Goal: Find specific page/section: Find specific page/section

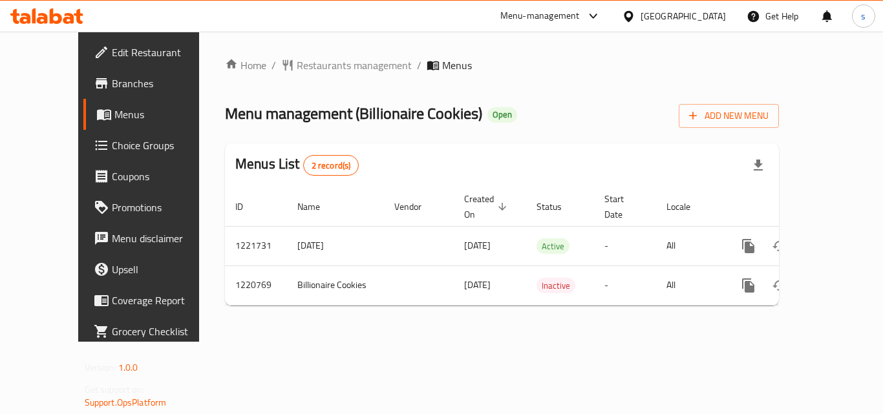
click at [283, 91] on div "Home / Restaurants management / Menus Menu management ( Billionaire Cookies ) O…" at bounding box center [502, 187] width 554 height 259
click at [297, 61] on span "Restaurants management" at bounding box center [354, 66] width 115 height 16
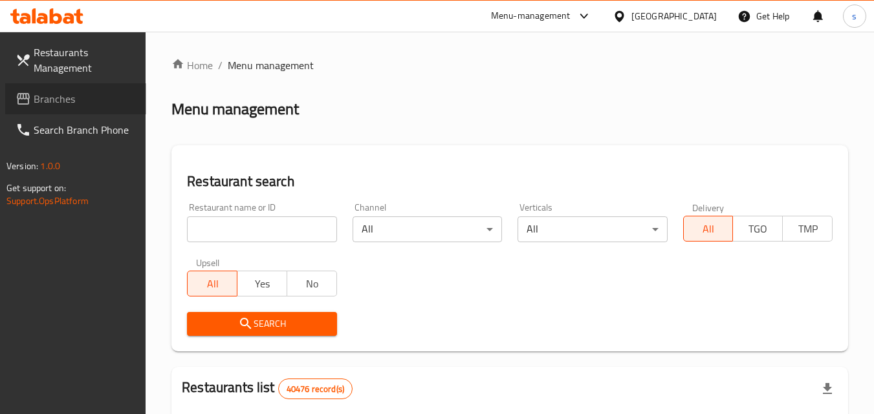
click at [76, 97] on span "Branches" at bounding box center [85, 99] width 102 height 16
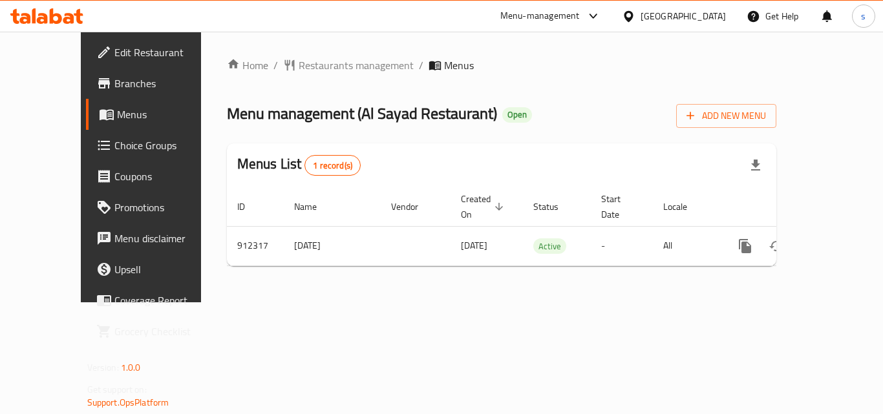
click at [665, 9] on div "[GEOGRAPHIC_DATA]" at bounding box center [683, 16] width 85 height 14
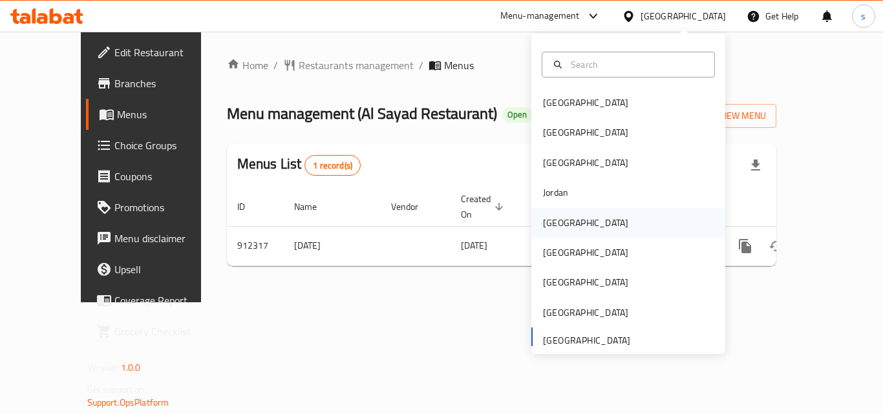
click at [587, 229] on div "[GEOGRAPHIC_DATA]" at bounding box center [629, 223] width 194 height 30
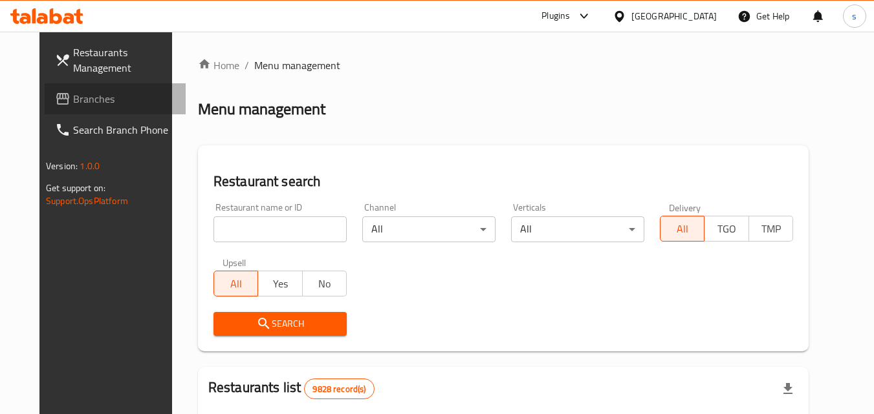
click at [73, 94] on span "Branches" at bounding box center [124, 99] width 102 height 16
